Goal: Task Accomplishment & Management: Manage account settings

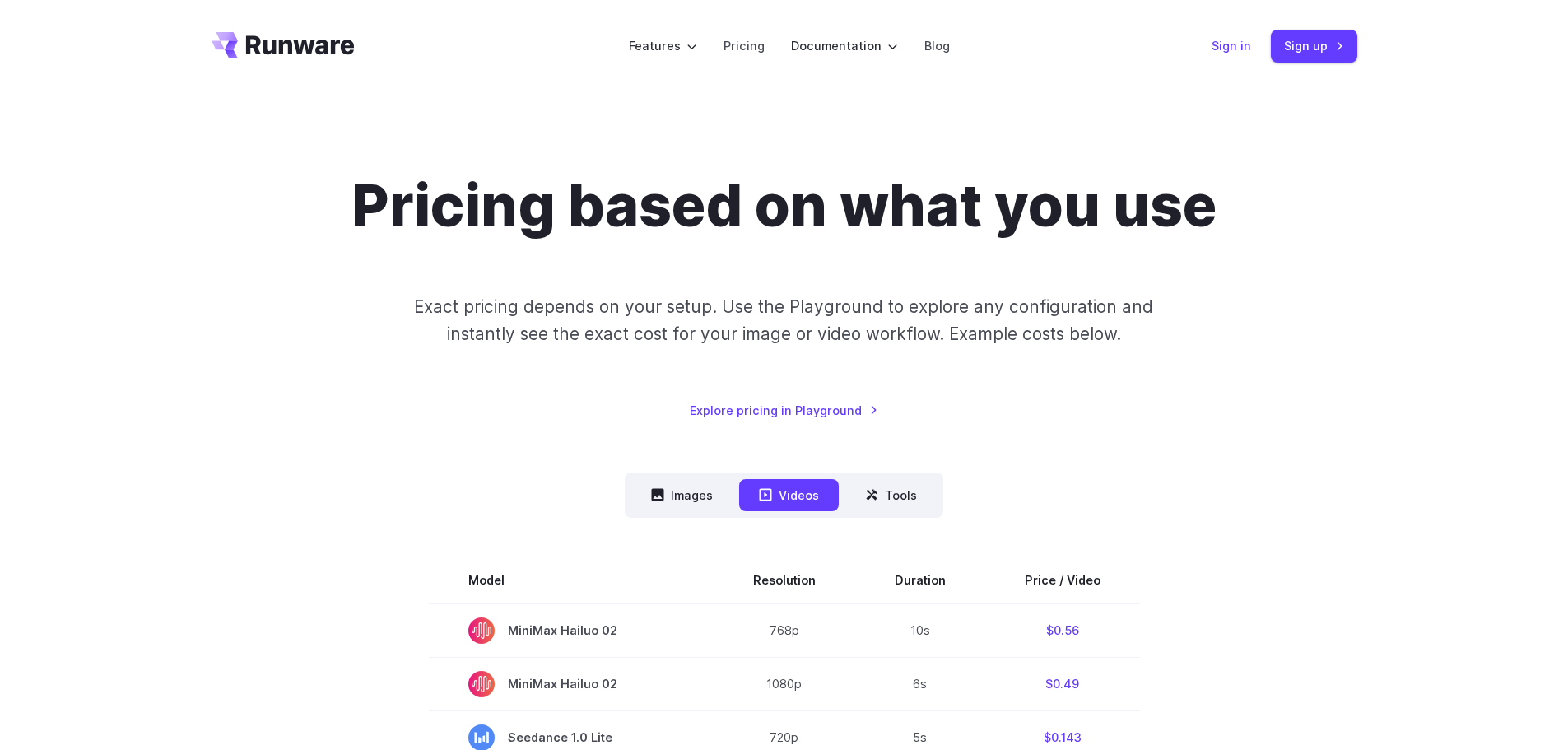
click at [1225, 44] on link "Sign in" at bounding box center [1231, 45] width 39 height 19
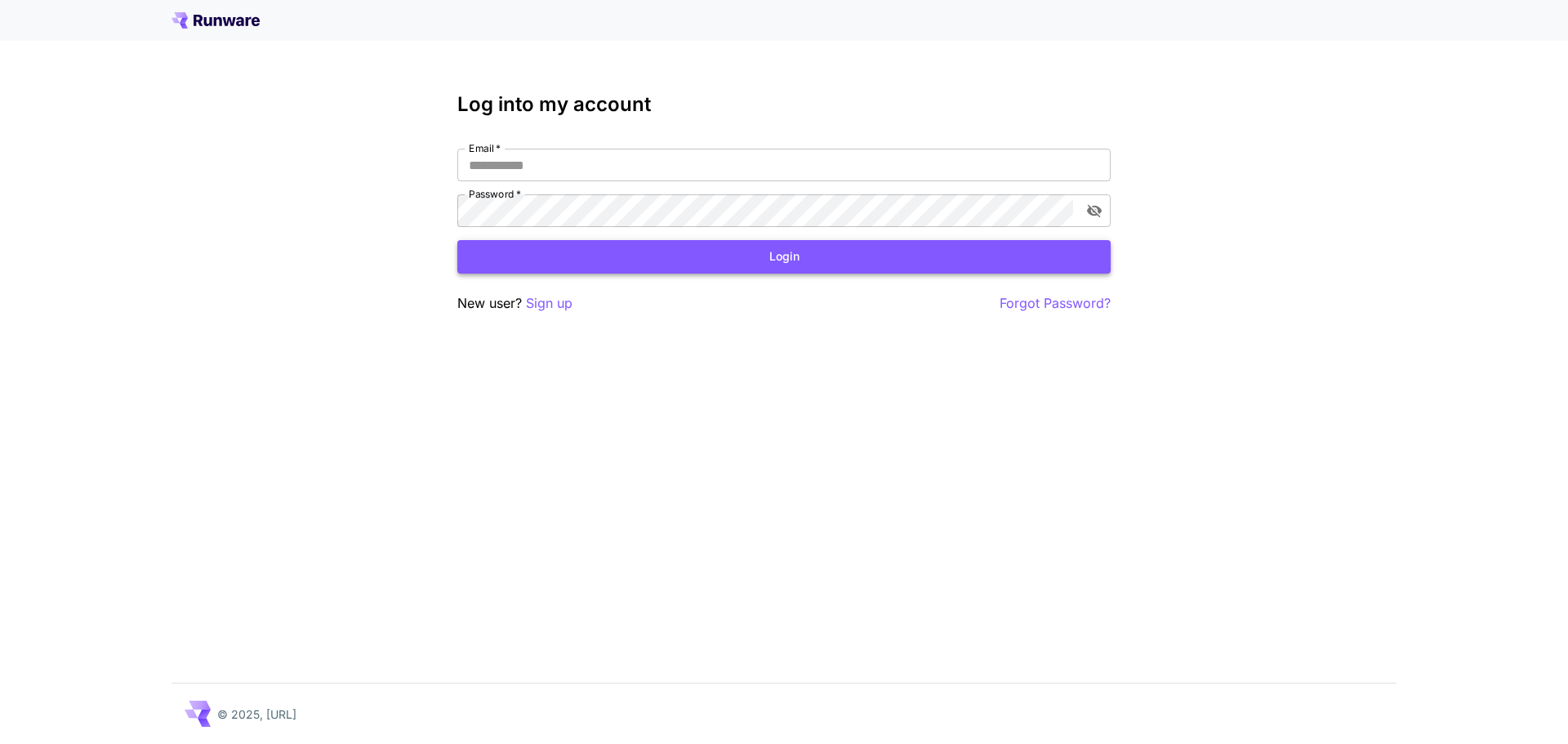
type input "**********"
click at [742, 271] on button "Login" at bounding box center [784, 256] width 653 height 33
